Goal: Task Accomplishment & Management: Manage account settings

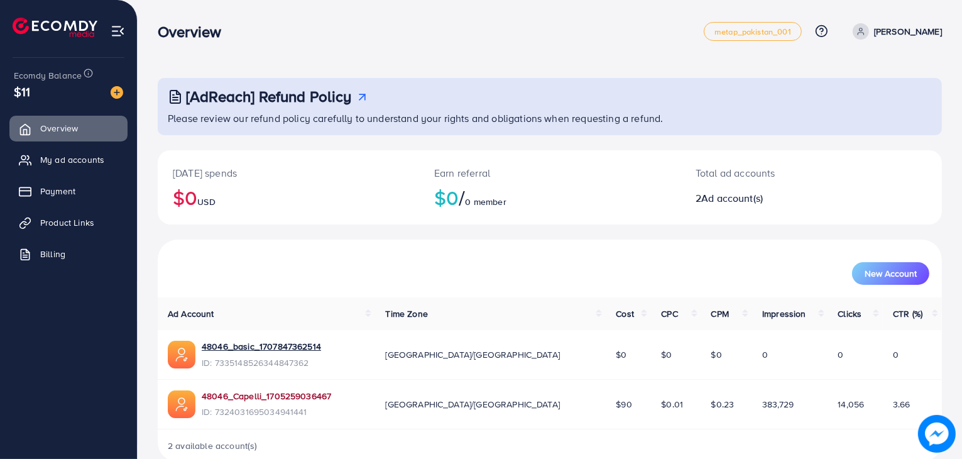
click at [278, 392] on link "48046_Capelli_1705259036467" at bounding box center [266, 396] width 129 height 13
click at [233, 397] on link "48046_Capelli_1705259036467" at bounding box center [266, 396] width 129 height 13
click at [265, 349] on link "48046_basic_1707847362514" at bounding box center [261, 346] width 119 height 13
click at [59, 229] on link "Product Links" at bounding box center [68, 222] width 118 height 25
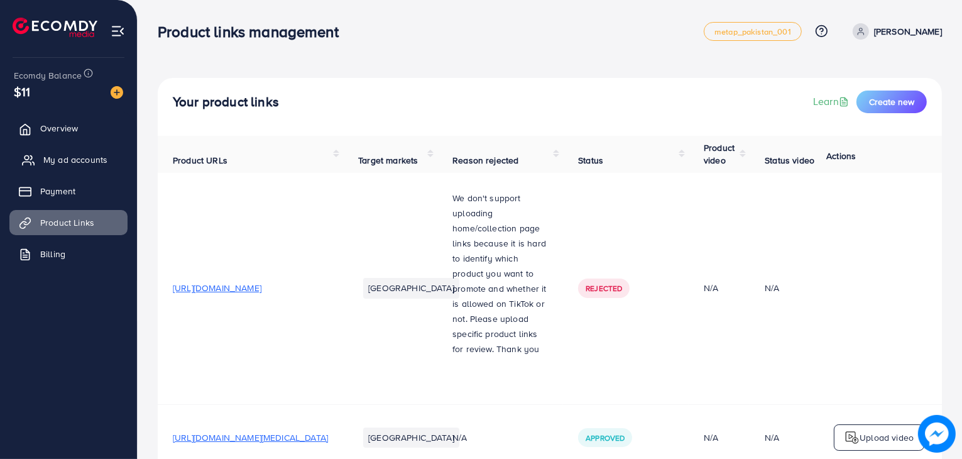
click at [80, 154] on span "My ad accounts" at bounding box center [75, 159] width 64 height 13
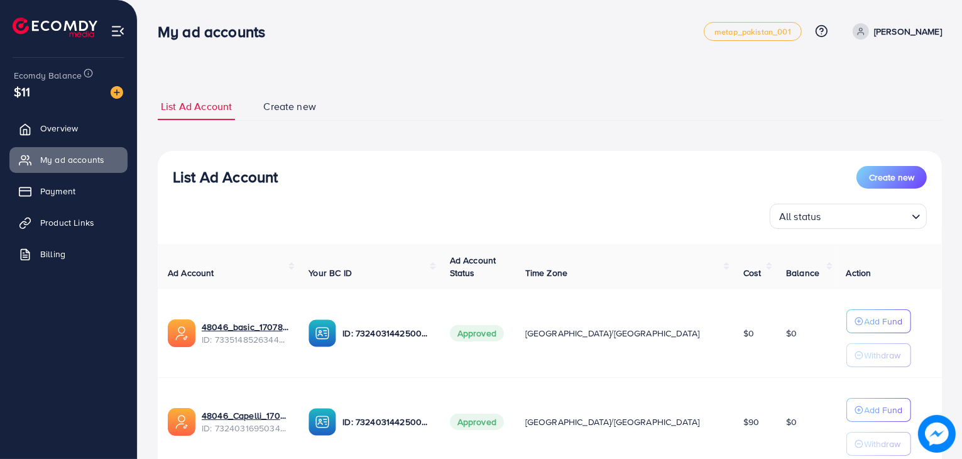
scroll to position [97, 0]
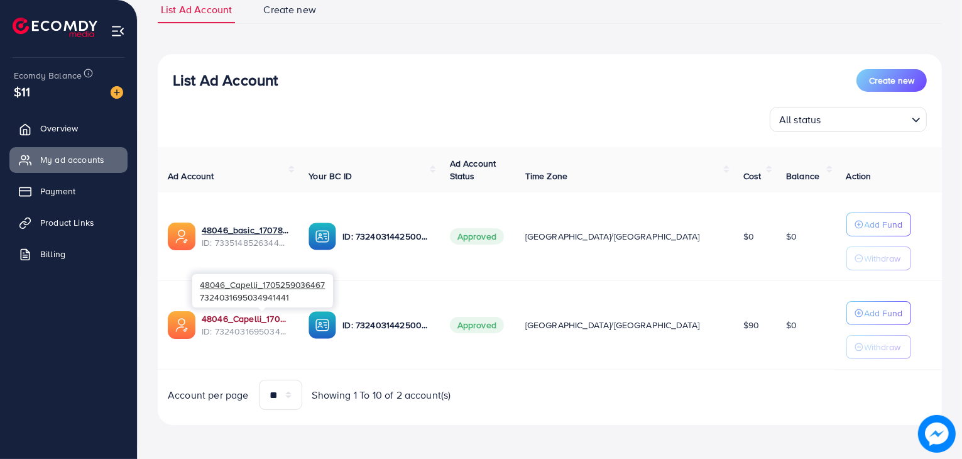
click at [234, 317] on link "48046_Capelli_1705259036467" at bounding box center [245, 318] width 87 height 13
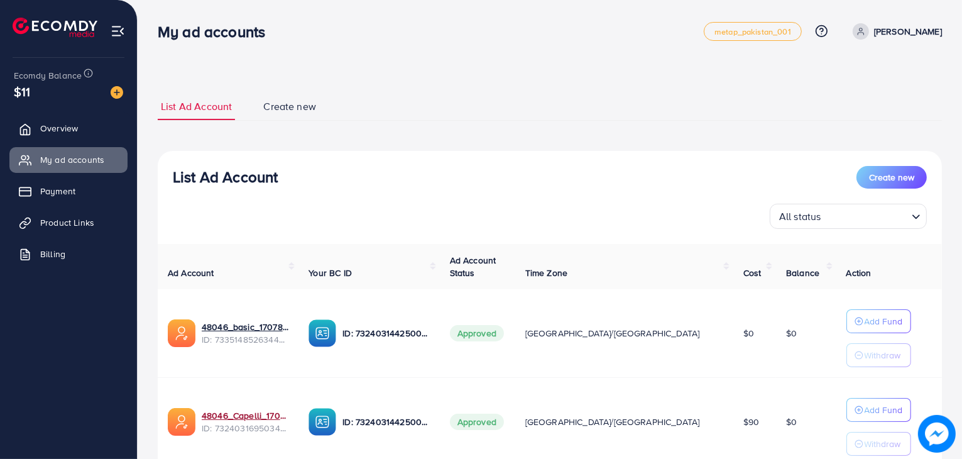
click at [882, 35] on p "Muhammad Mustafa" at bounding box center [908, 31] width 68 height 15
click at [867, 109] on span "Log out" at bounding box center [867, 103] width 34 height 15
